Goal: Find specific page/section: Find specific page/section

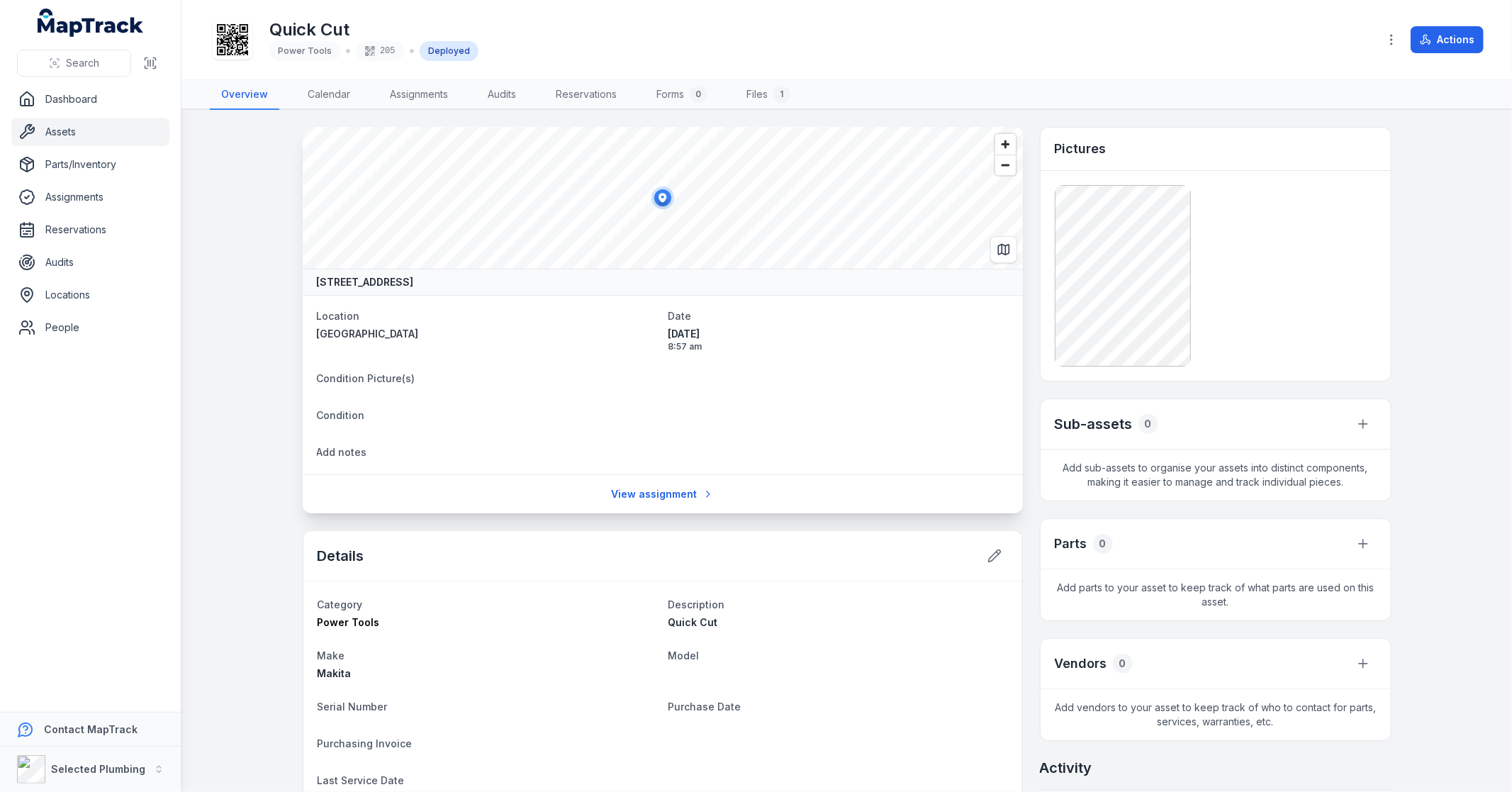
click at [80, 133] on link "Assets" at bounding box center [90, 132] width 158 height 28
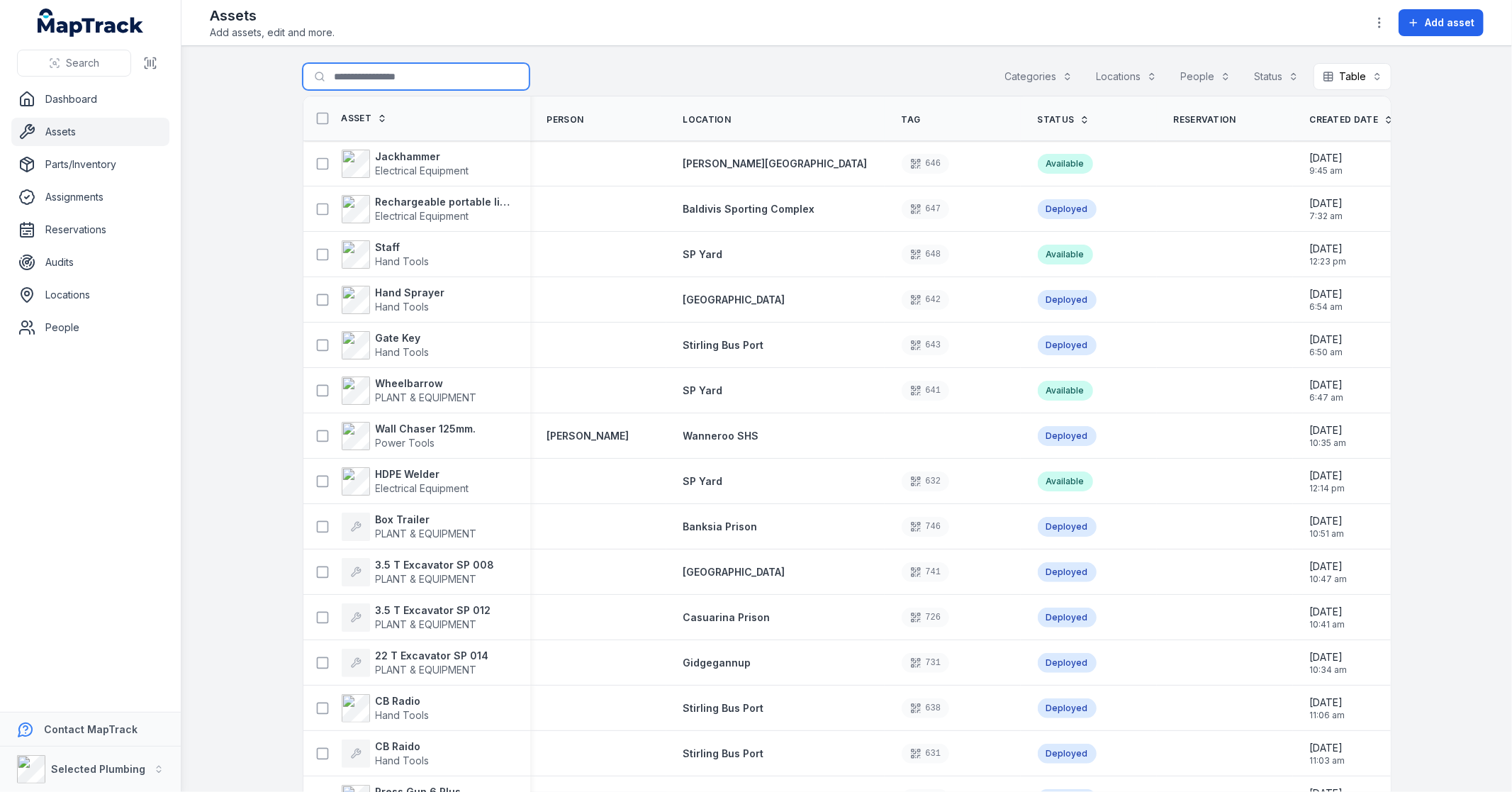
click at [378, 70] on input "Search for assets" at bounding box center [417, 76] width 227 height 27
type input "*********"
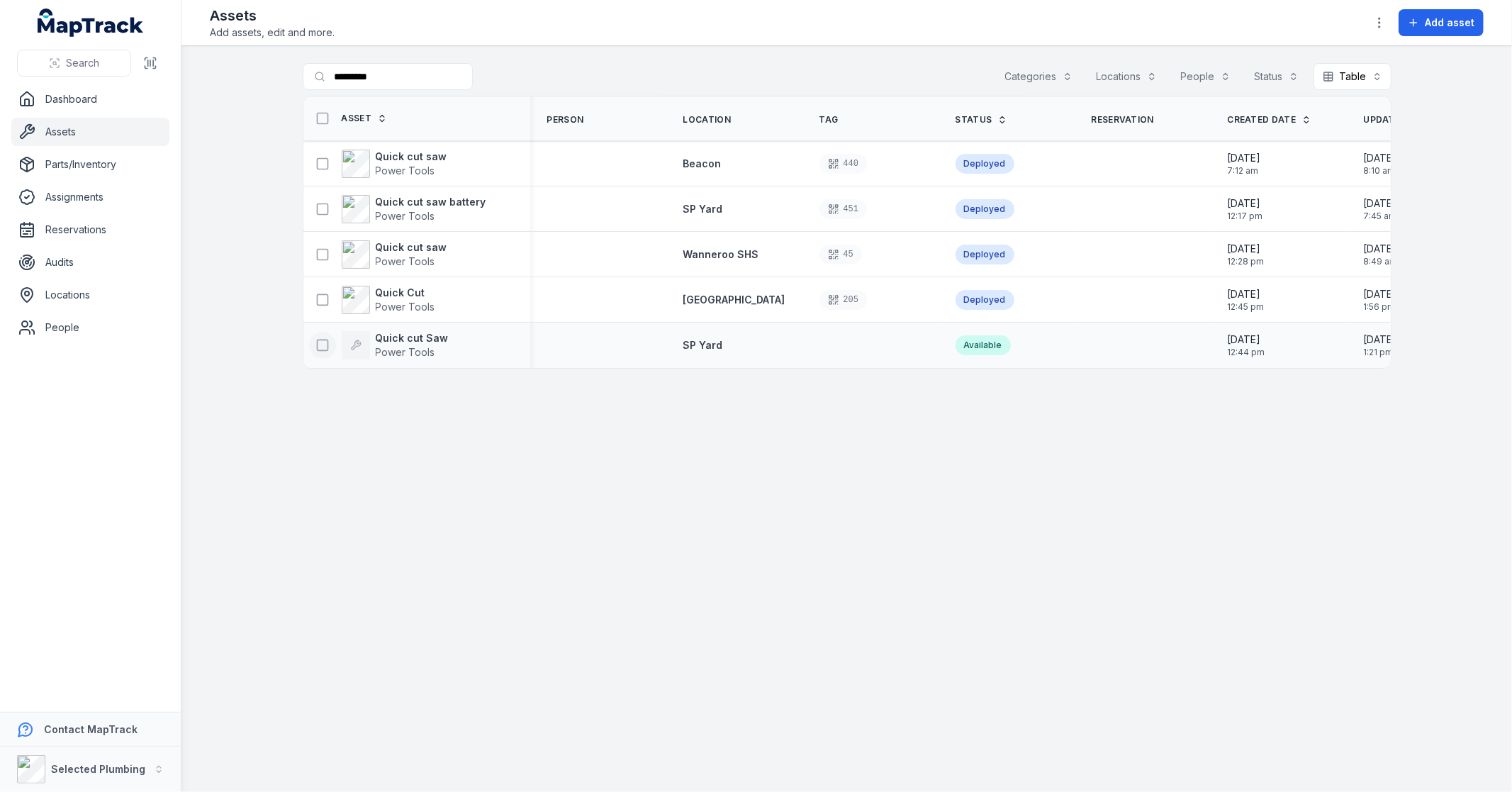
click at [324, 346] on icon at bounding box center [322, 345] width 14 height 14
drag, startPoint x: 324, startPoint y: 346, endPoint x: 387, endPoint y: 334, distance: 64.1
click at [387, 334] on strong "Quick cut Saw" at bounding box center [412, 338] width 73 height 14
click at [391, 334] on strong "Quick cut Saw" at bounding box center [412, 338] width 73 height 14
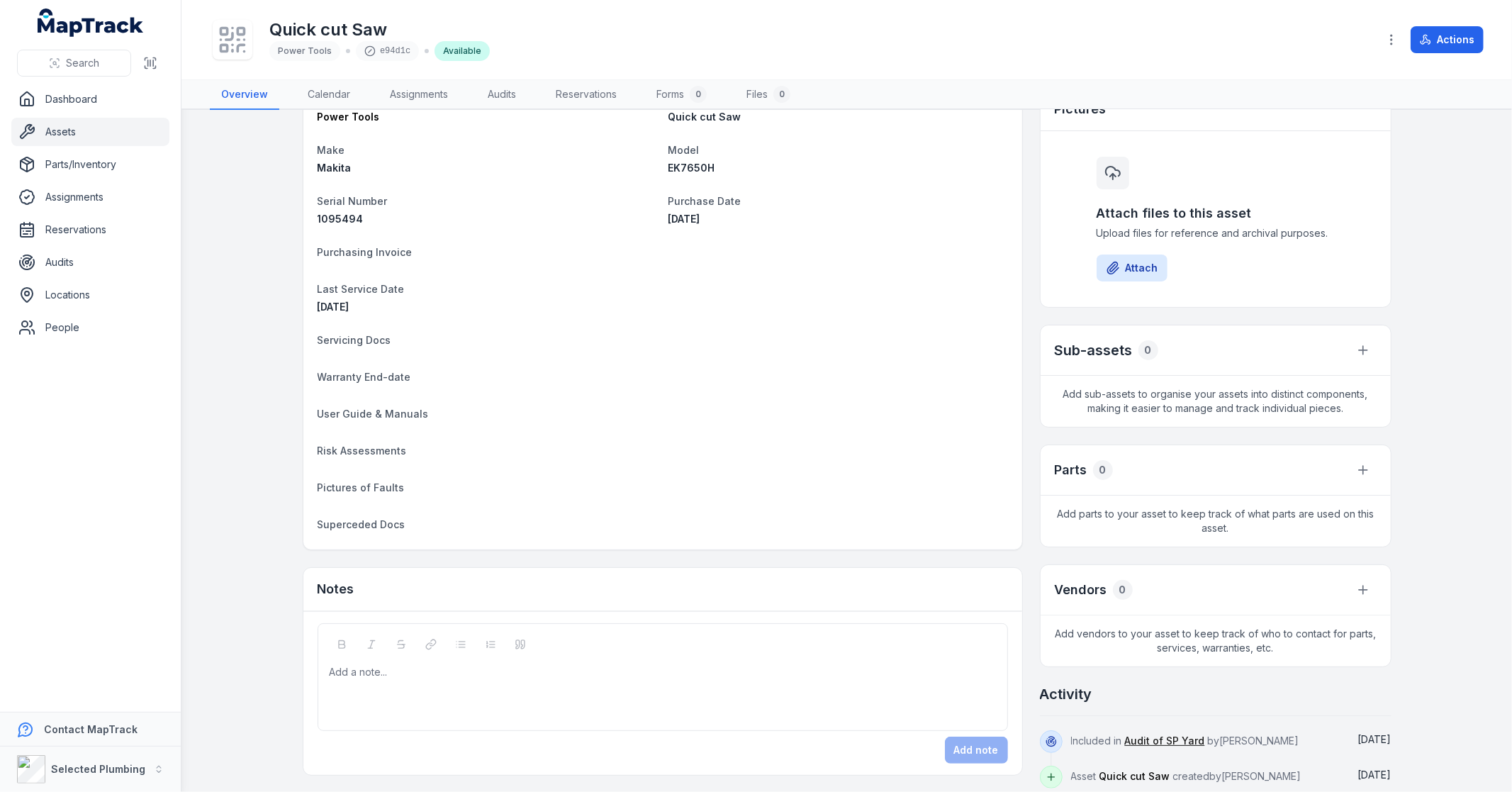
scroll to position [115, 0]
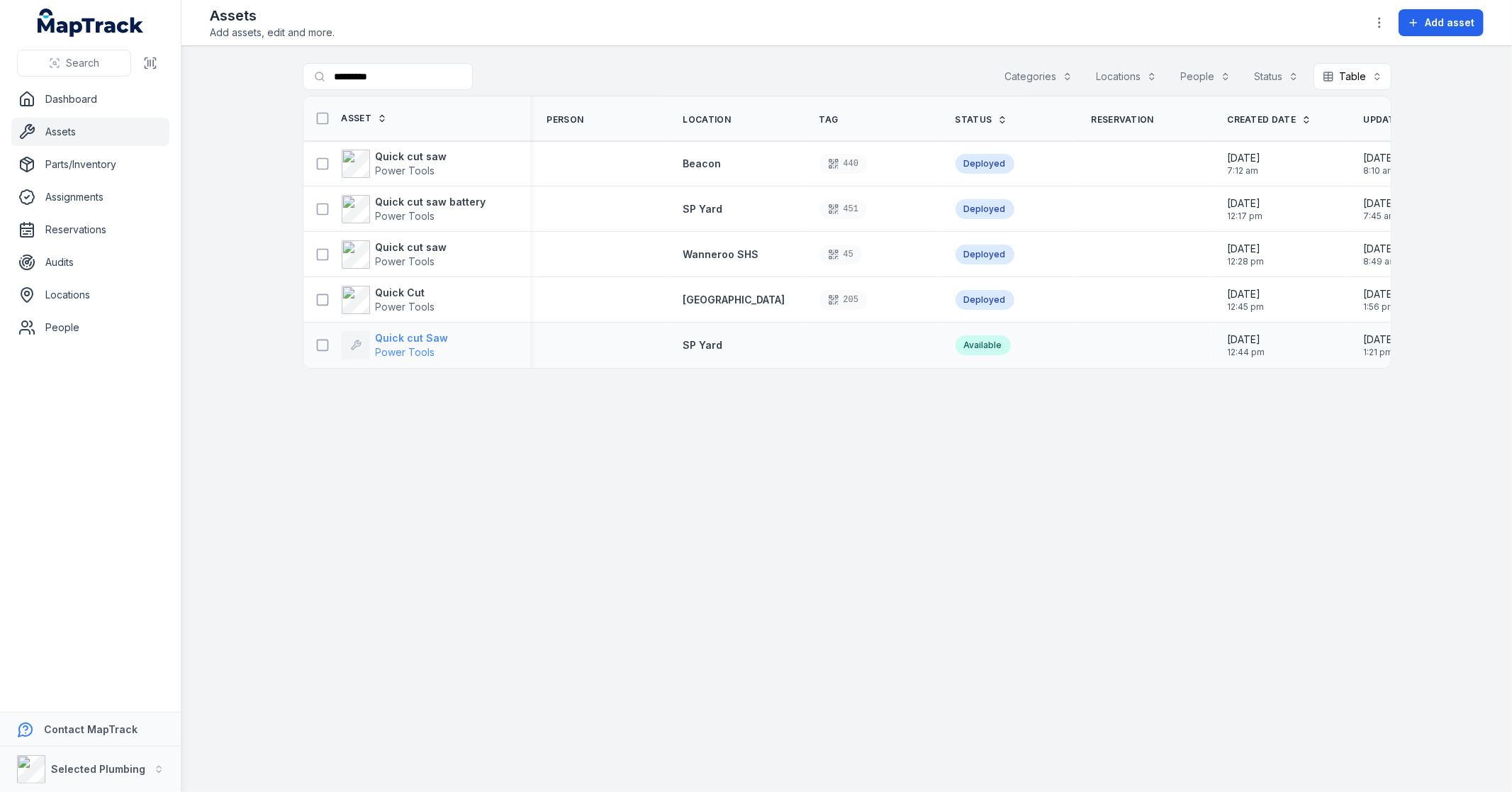
click at [427, 339] on strong "Quick cut Saw" at bounding box center [412, 338] width 73 height 14
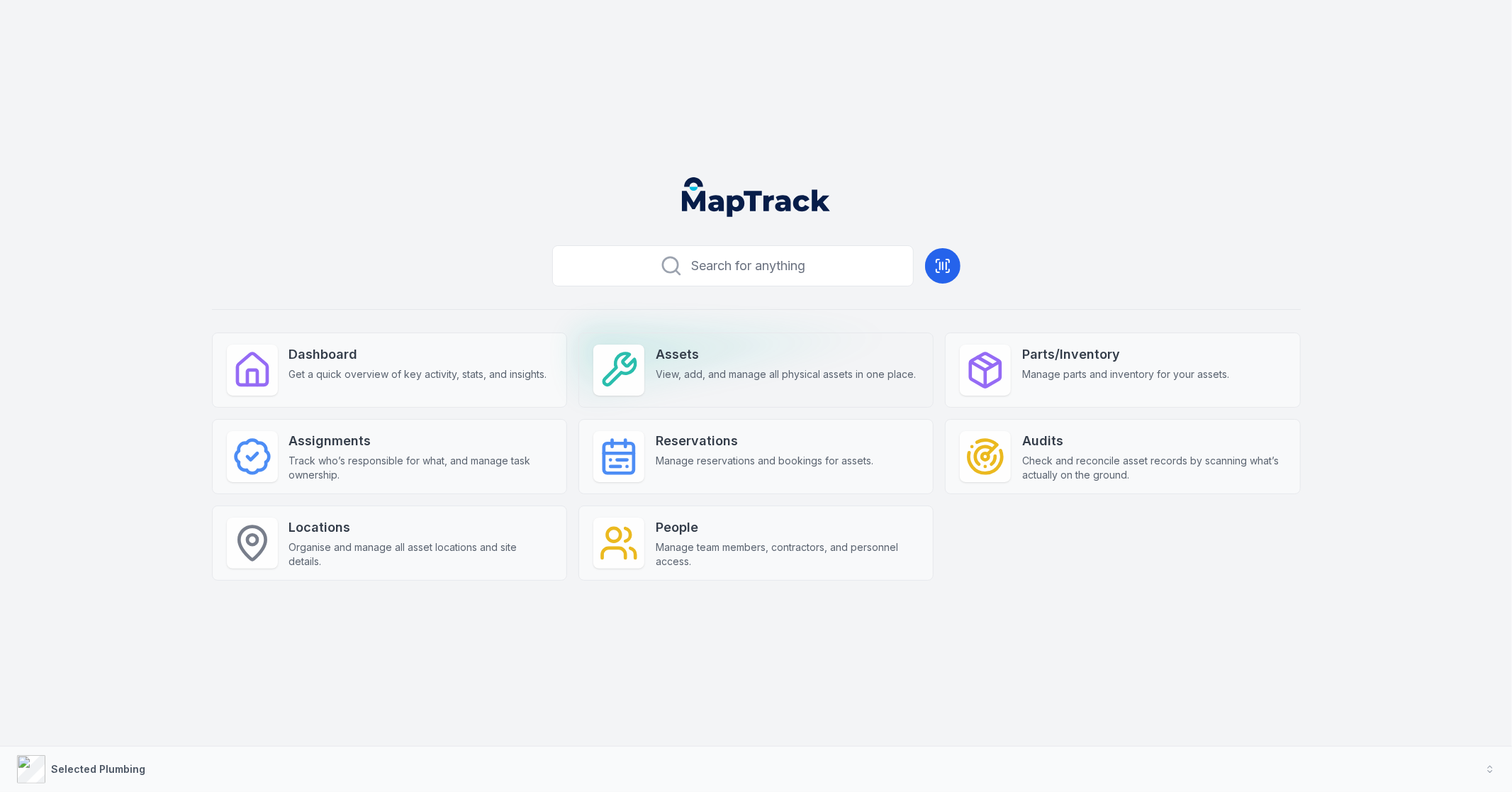
click at [657, 369] on span "View, add, and manage all physical assets in one place." at bounding box center [786, 374] width 260 height 14
